Goal: Task Accomplishment & Management: Use online tool/utility

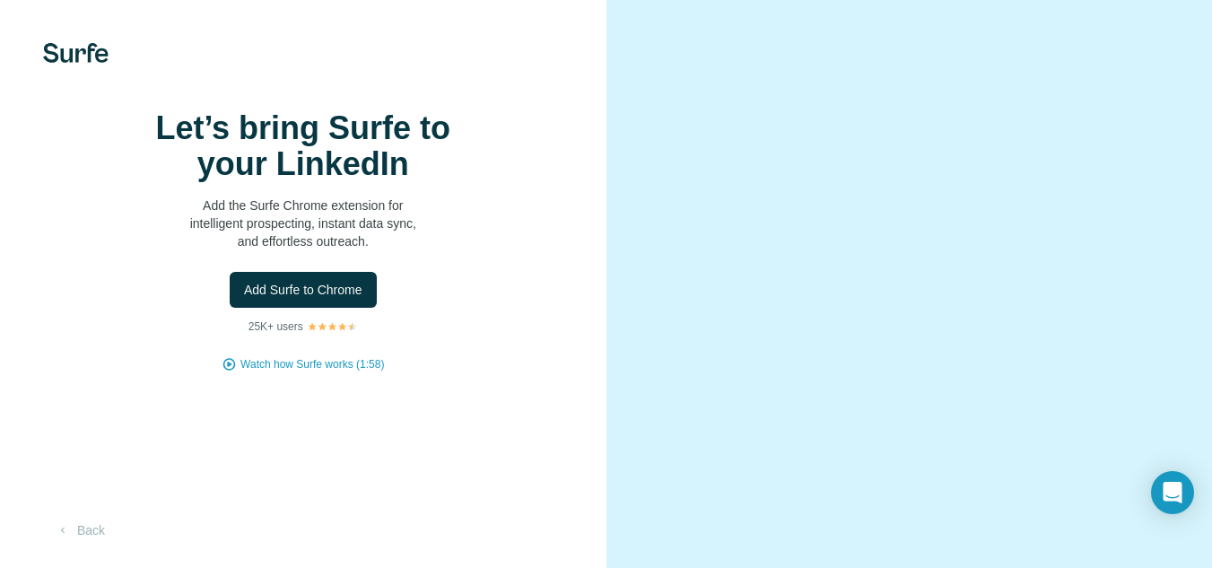
scroll to position [46, 0]
click at [301, 281] on span "Add Surfe to Chrome" at bounding box center [303, 290] width 118 height 18
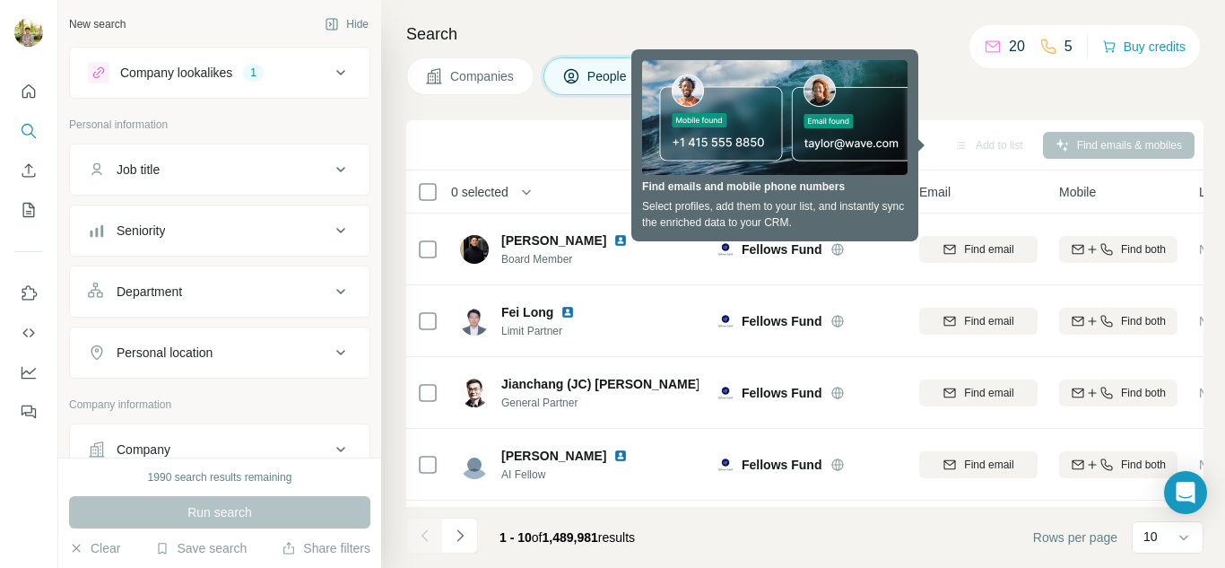
click at [459, 105] on div "Search Companies People Add to list Find emails & mobiles 0 selected People Com…" at bounding box center [803, 284] width 844 height 568
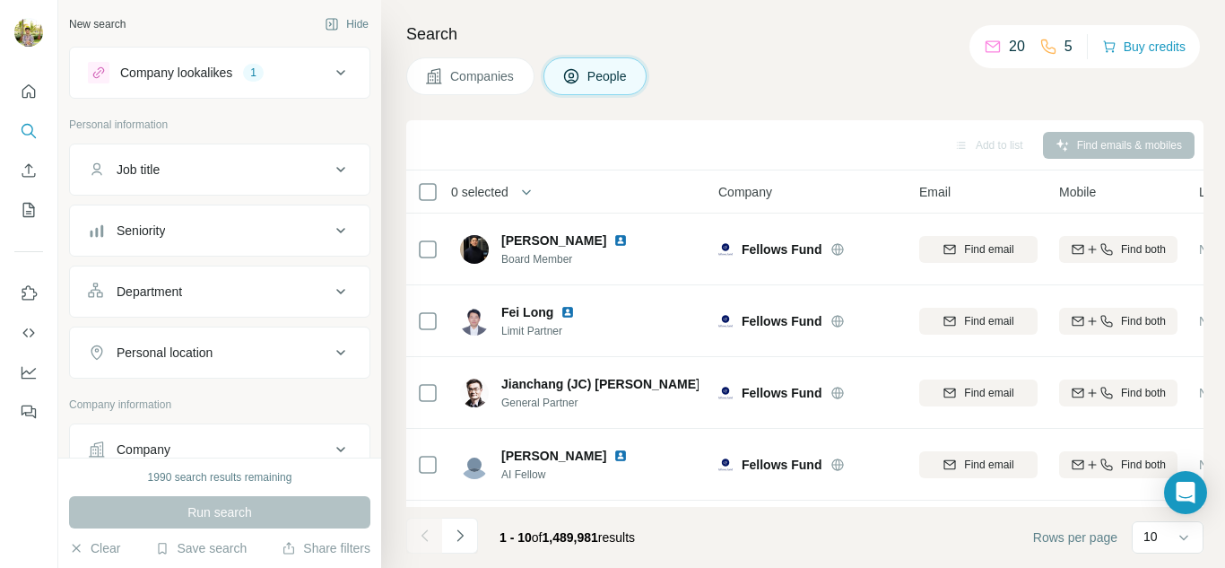
click at [1092, 140] on div "Add to list Find emails & mobiles" at bounding box center [805, 144] width 780 height 31
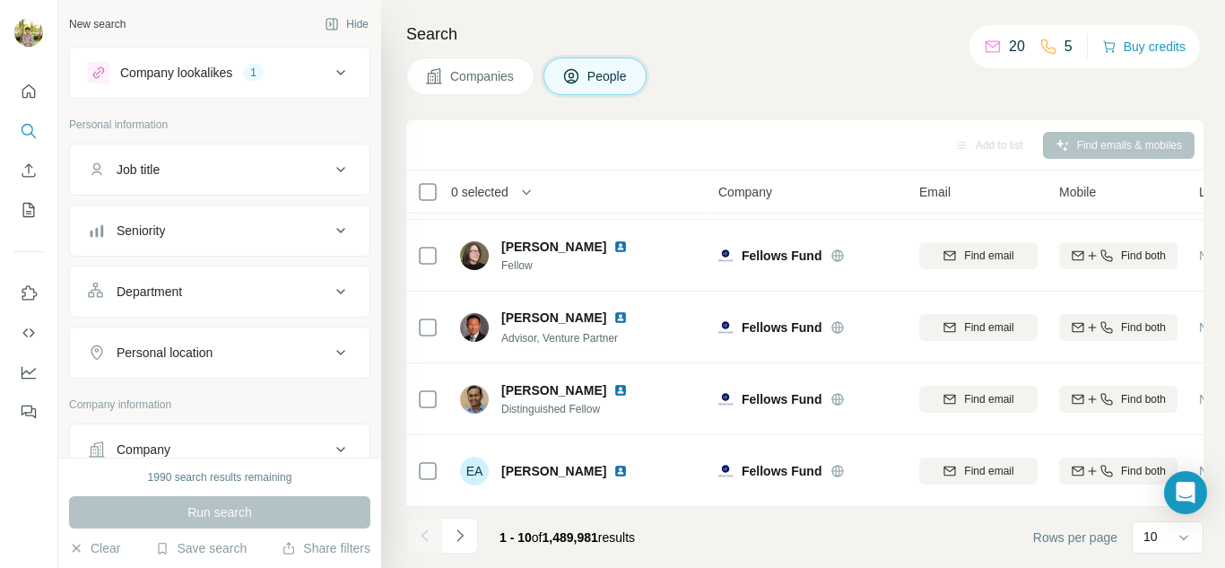
scroll to position [280, 0]
click at [430, 32] on h4 "Search" at bounding box center [804, 34] width 797 height 25
click at [29, 134] on icon "Search" at bounding box center [29, 131] width 18 height 18
click at [23, 107] on button "Quick start" at bounding box center [28, 91] width 29 height 32
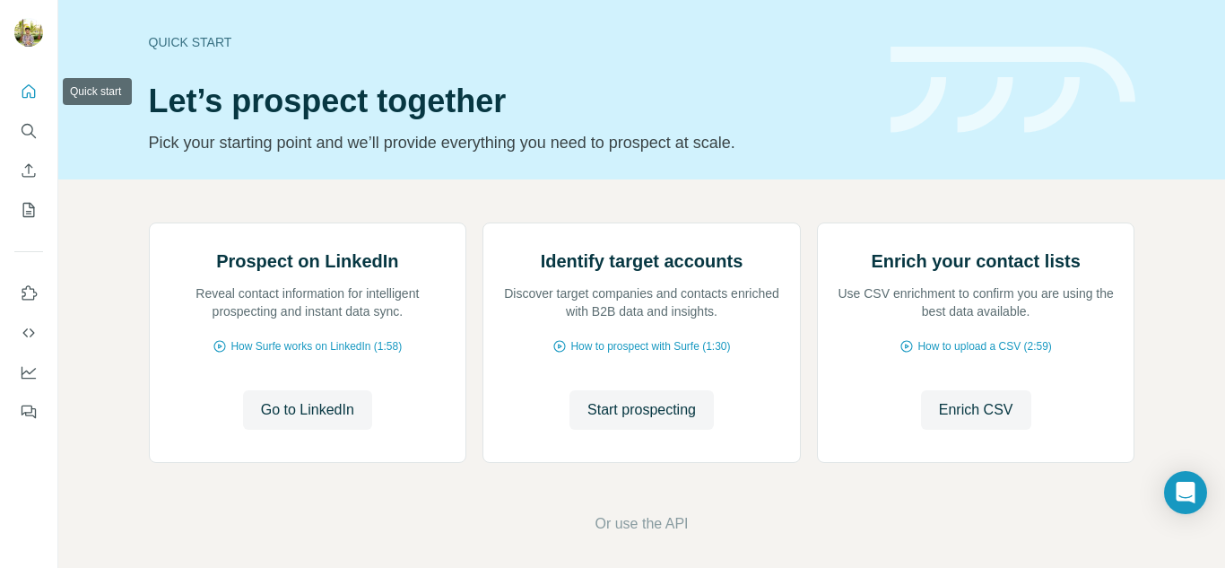
click at [26, 86] on icon "Quick start" at bounding box center [29, 92] width 18 height 18
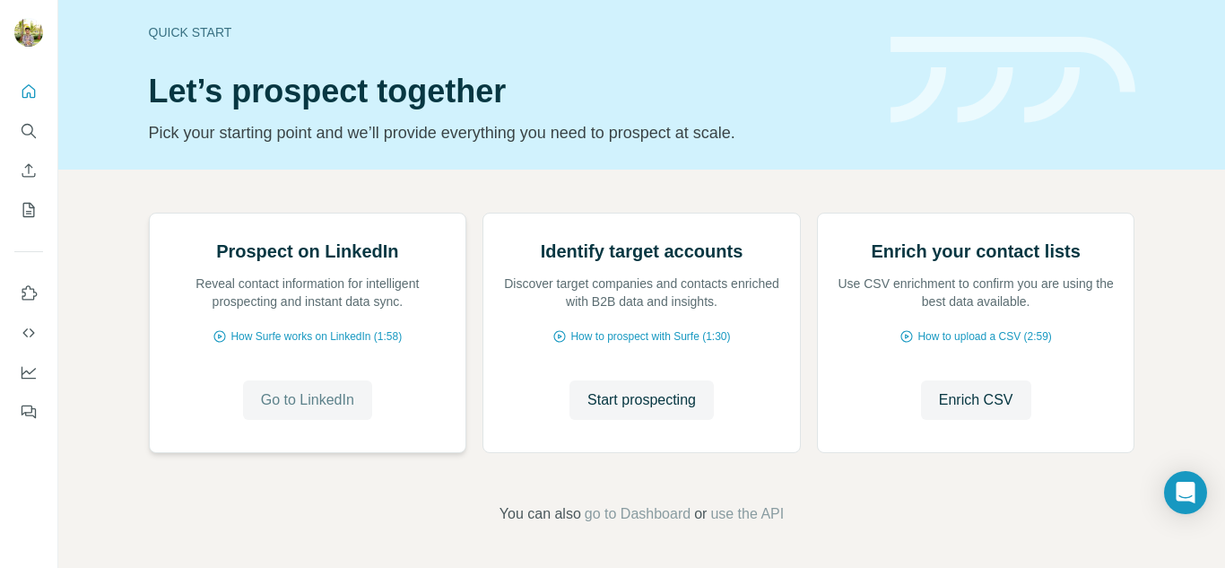
click at [307, 397] on span "Go to LinkedIn" at bounding box center [307, 400] width 93 height 22
